Goal: Obtain resource: Download file/media

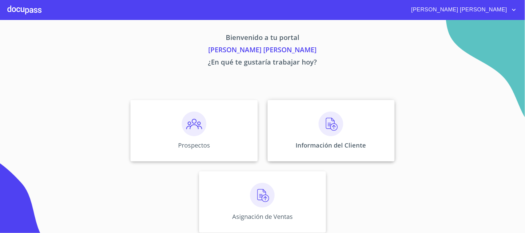
click at [353, 129] on div "Información del Cliente" at bounding box center [331, 131] width 127 height 62
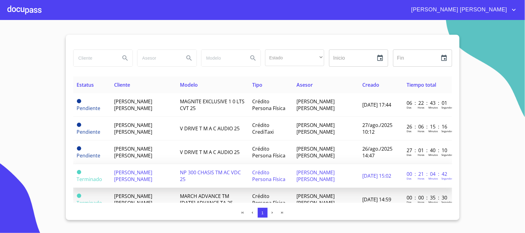
scroll to position [38, 0]
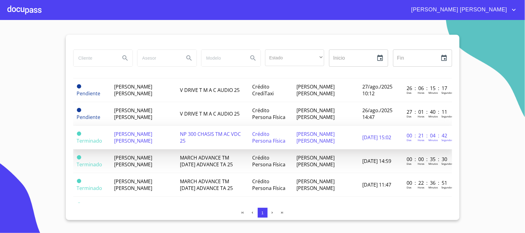
click at [132, 142] on span "[PERSON_NAME] [PERSON_NAME]" at bounding box center [133, 138] width 38 height 14
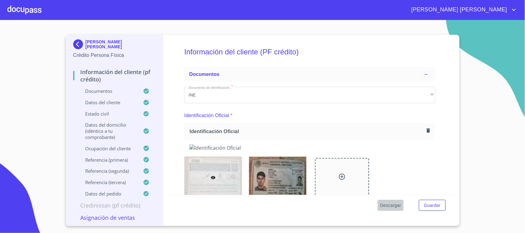
click at [390, 204] on span "Descargar" at bounding box center [390, 206] width 21 height 8
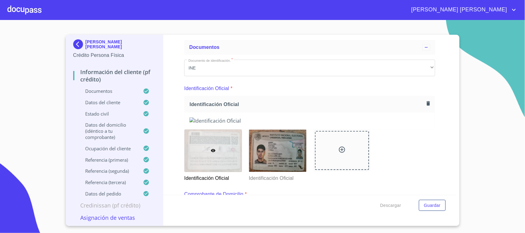
scroll to position [38, 0]
